Goal: Task Accomplishment & Management: Use online tool/utility

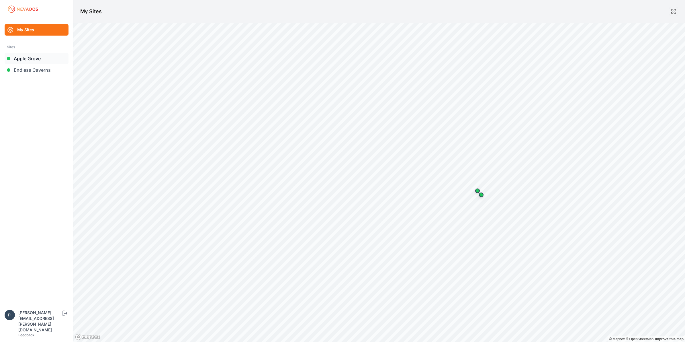
click at [40, 58] on link "Apple Grove" at bounding box center [37, 58] width 64 height 11
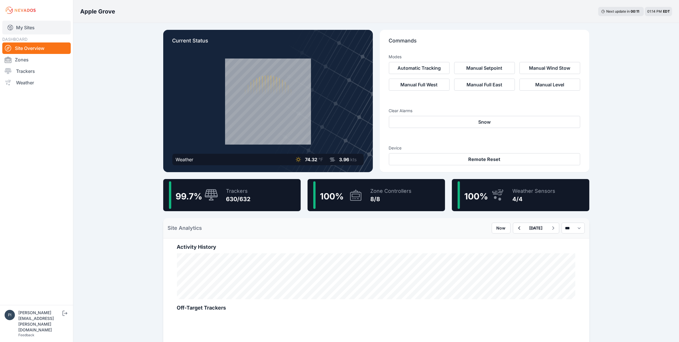
click at [39, 25] on link "My Sites" at bounding box center [36, 28] width 68 height 14
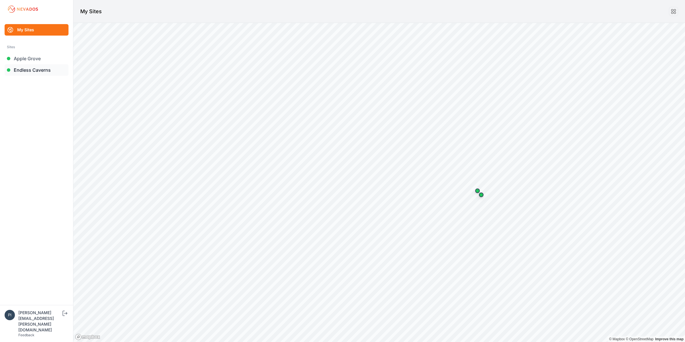
click at [45, 73] on link "Endless Caverns" at bounding box center [37, 69] width 64 height 11
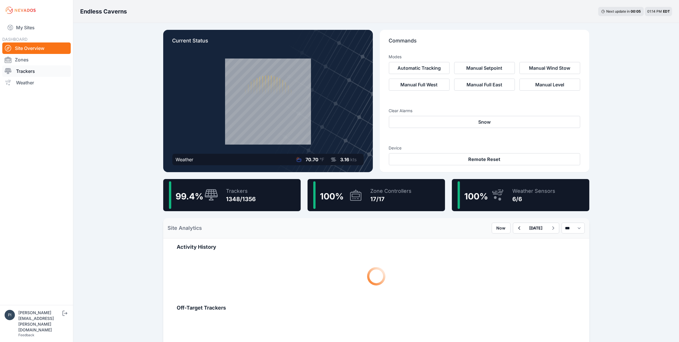
click at [33, 72] on link "Trackers" at bounding box center [36, 70] width 68 height 11
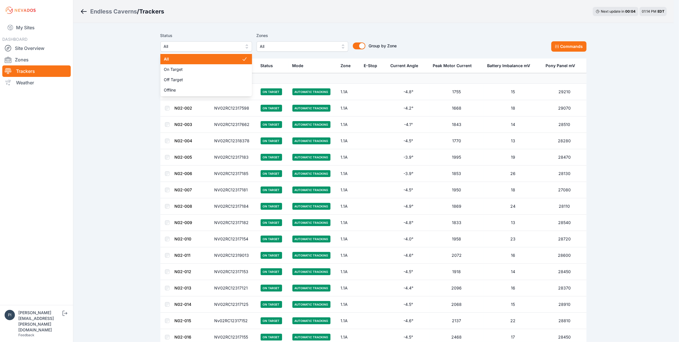
click at [173, 50] on button "All" at bounding box center [206, 46] width 92 height 10
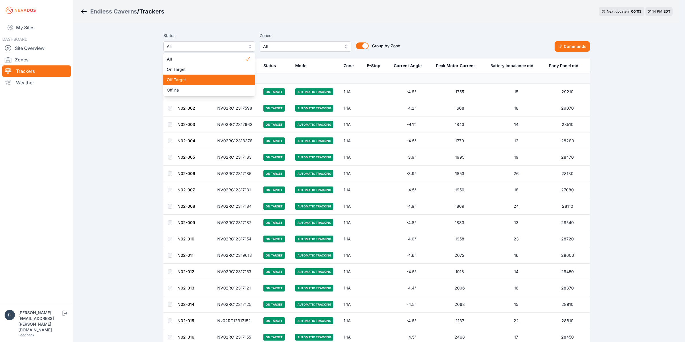
click at [178, 78] on span "Off Target" at bounding box center [206, 80] width 78 height 6
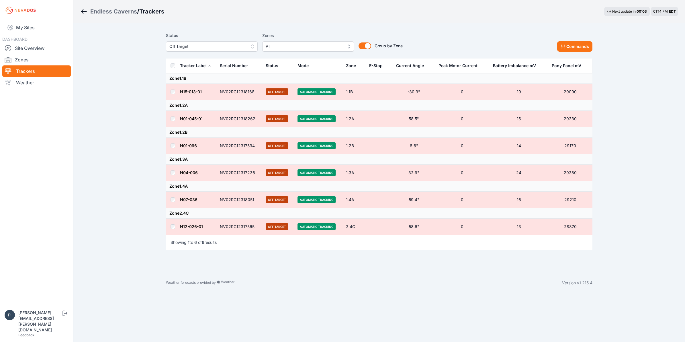
click at [171, 60] on th at bounding box center [173, 65] width 14 height 15
click at [588, 40] on div "Status Off Target Zones All Group by Zone Group by Zone Commands" at bounding box center [379, 41] width 426 height 19
click at [586, 42] on button "Commands" at bounding box center [574, 46] width 35 height 10
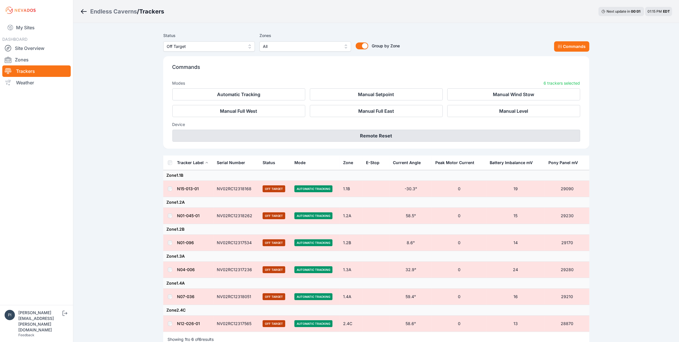
click at [410, 137] on button "Remote Reset" at bounding box center [377, 136] width 408 height 12
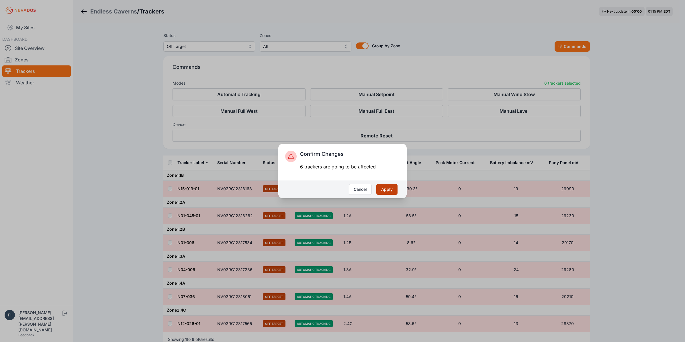
click at [384, 191] on button "Apply" at bounding box center [386, 189] width 21 height 11
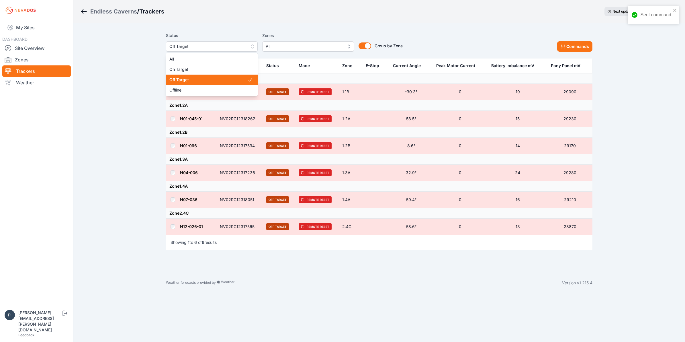
click at [198, 46] on span "Off Target" at bounding box center [207, 46] width 77 height 7
click at [192, 92] on span "Offline" at bounding box center [208, 90] width 78 height 6
